Goal: Manage account settings

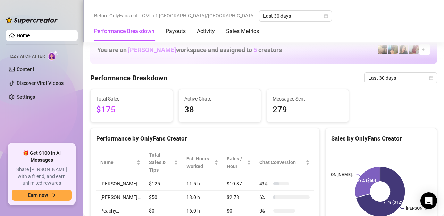
scroll to position [206, 0]
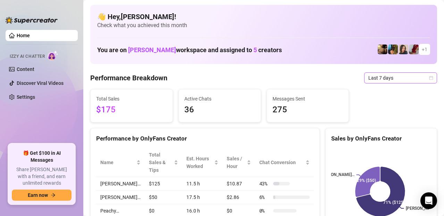
click at [422, 74] on span "Last 7 days" at bounding box center [400, 78] width 65 height 10
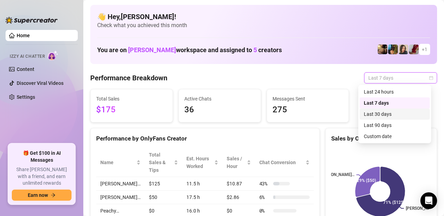
click at [384, 112] on div "Last 30 days" at bounding box center [395, 114] width 62 height 8
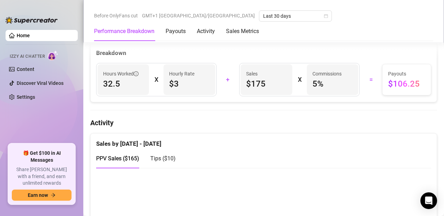
scroll to position [266, 0]
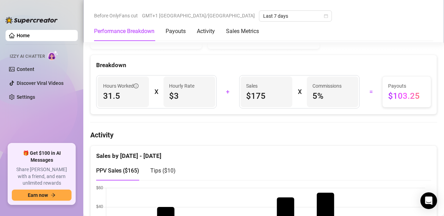
scroll to position [254, 0]
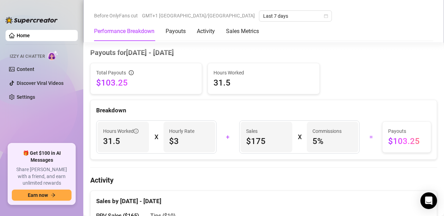
scroll to position [194, 0]
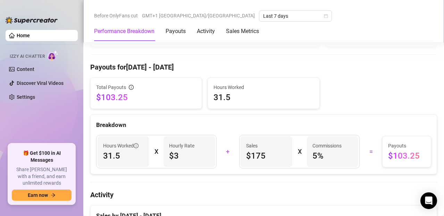
click at [118, 149] on span "Hours Worked" at bounding box center [120, 146] width 35 height 8
click at [221, 89] on span "Hours Worked" at bounding box center [263, 87] width 100 height 8
click at [232, 99] on span "31.5" at bounding box center [263, 97] width 100 height 11
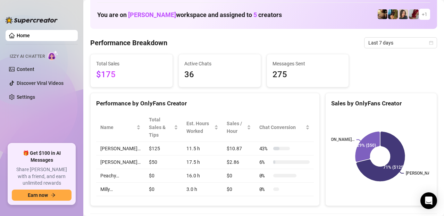
scroll to position [34, 0]
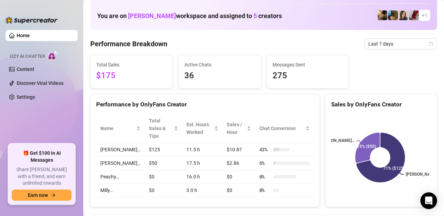
click at [178, 45] on div "Performance Breakdown Last 7 days" at bounding box center [263, 43] width 347 height 11
click at [383, 46] on span "Last 7 days" at bounding box center [400, 44] width 65 height 10
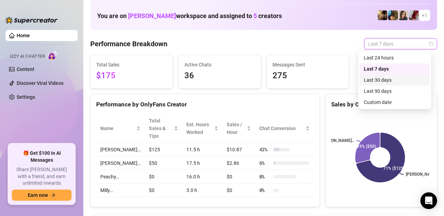
click at [384, 83] on div "Last 30 days" at bounding box center [395, 80] width 62 height 8
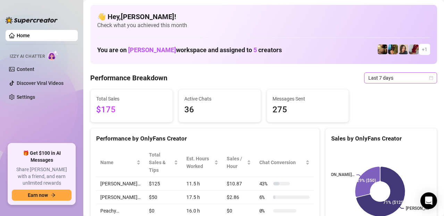
click at [394, 83] on div "Last 7 days" at bounding box center [400, 77] width 73 height 11
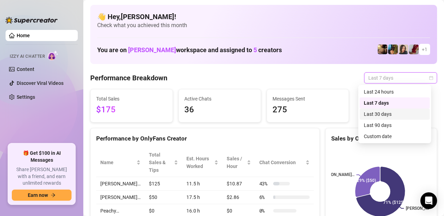
click at [381, 111] on div "Last 30 days" at bounding box center [395, 114] width 62 height 8
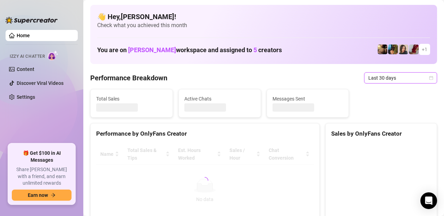
click at [381, 111] on div "Total Sales Active Chats Messages Sent" at bounding box center [263, 103] width 352 height 28
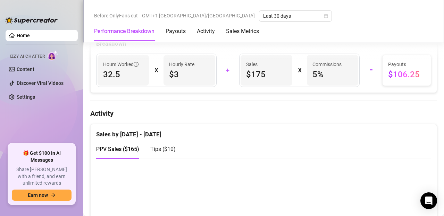
scroll to position [276, 0]
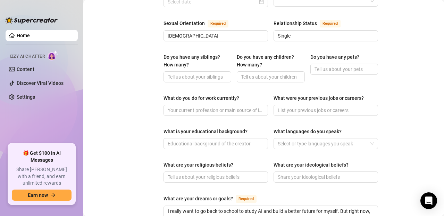
radio input "true"
type input "September 10th, 2002"
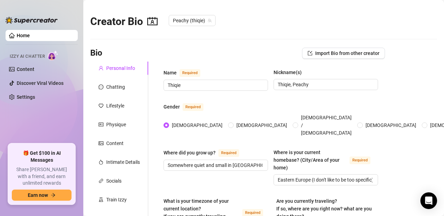
click at [22, 35] on link "Home" at bounding box center [23, 36] width 13 height 6
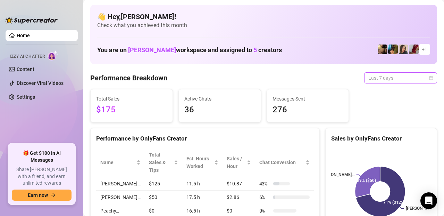
click at [390, 75] on span "Last 7 days" at bounding box center [400, 78] width 65 height 10
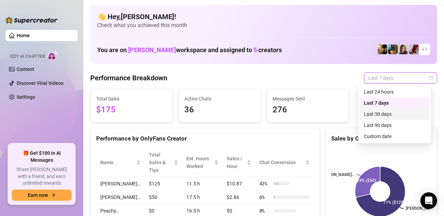
click at [385, 118] on div "Last 30 days" at bounding box center [395, 113] width 70 height 11
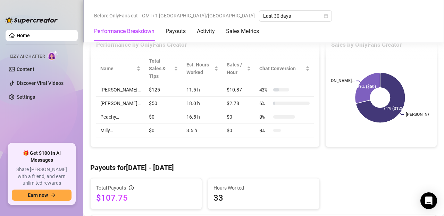
scroll to position [246, 0]
